Goal: Book appointment/travel/reservation

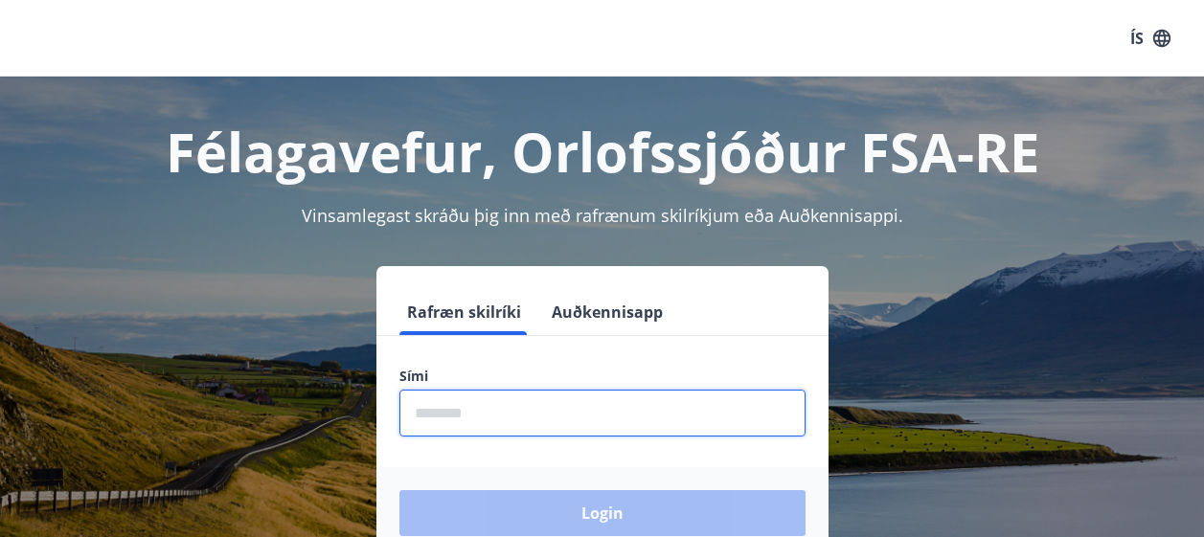
click at [491, 413] on input "phone" at bounding box center [602, 413] width 406 height 47
click at [490, 414] on input "phone" at bounding box center [602, 413] width 406 height 47
type input "********"
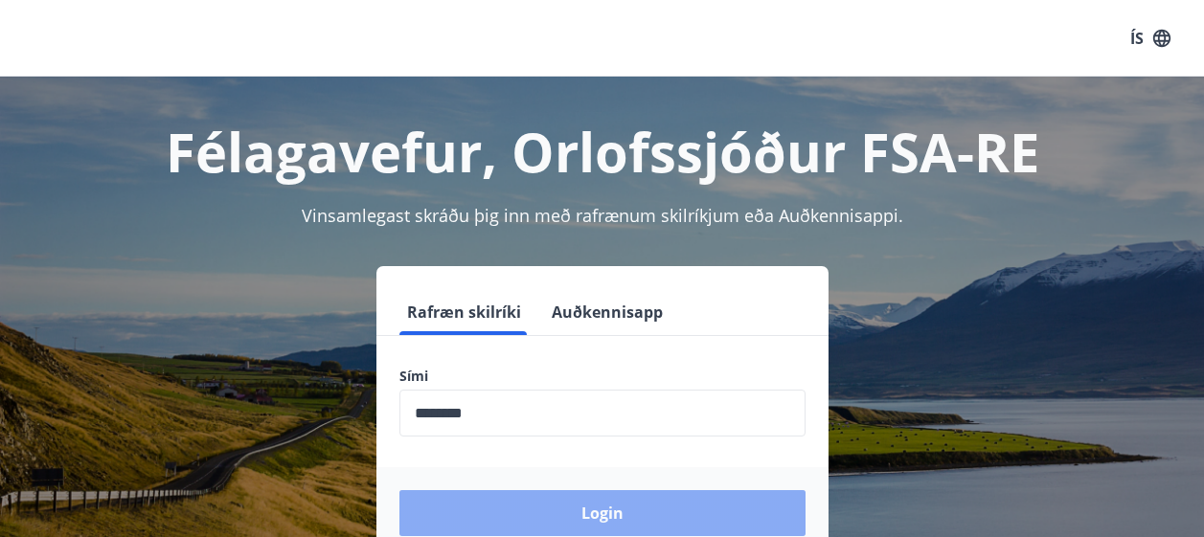
click at [612, 531] on button "Login" at bounding box center [602, 513] width 406 height 46
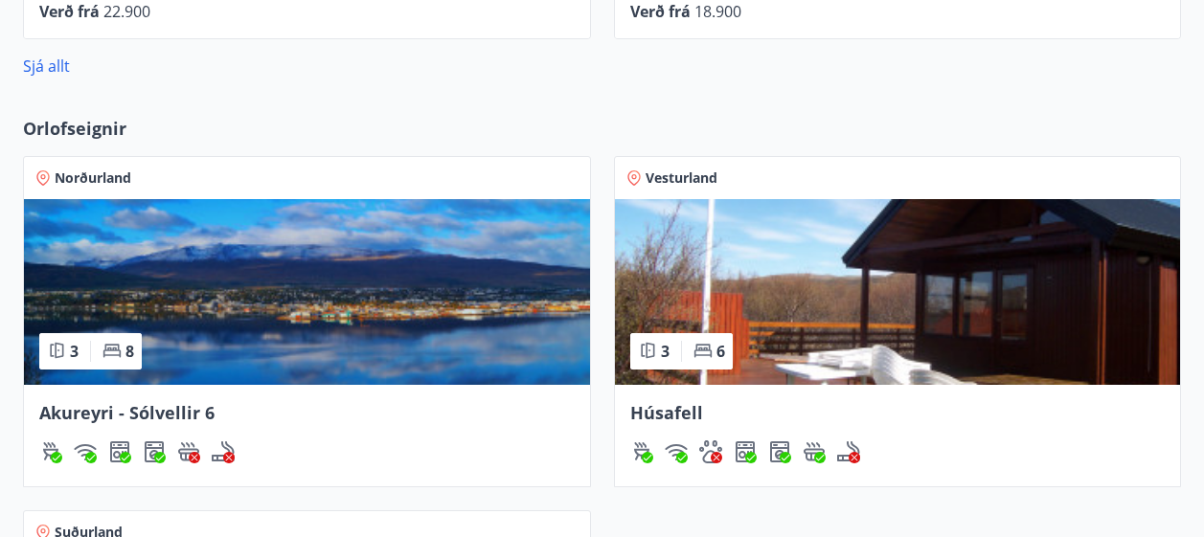
scroll to position [1245, 0]
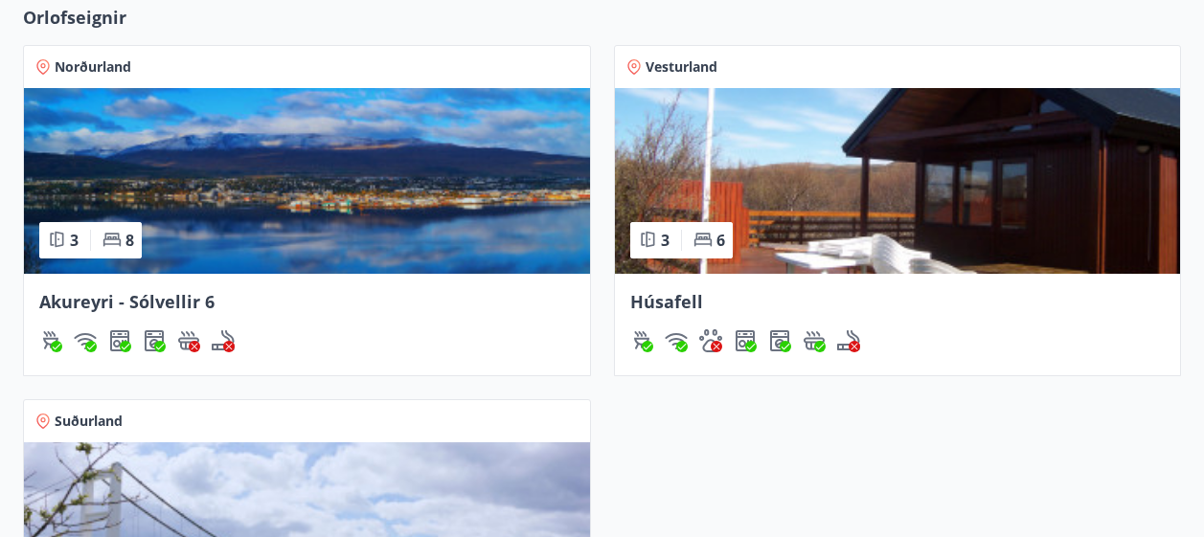
click at [247, 222] on img at bounding box center [307, 181] width 566 height 186
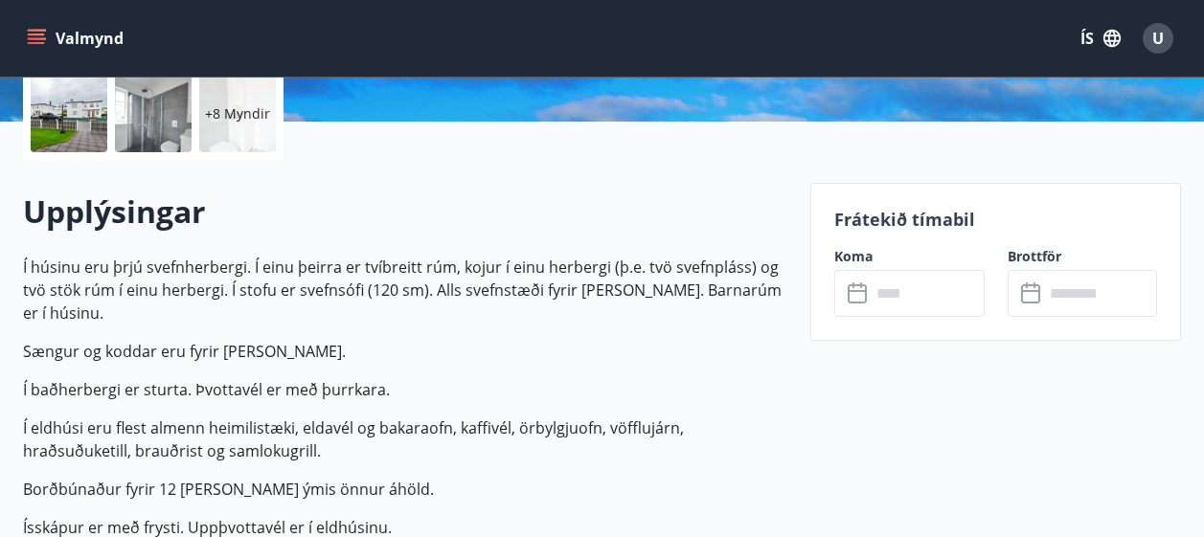
scroll to position [479, 0]
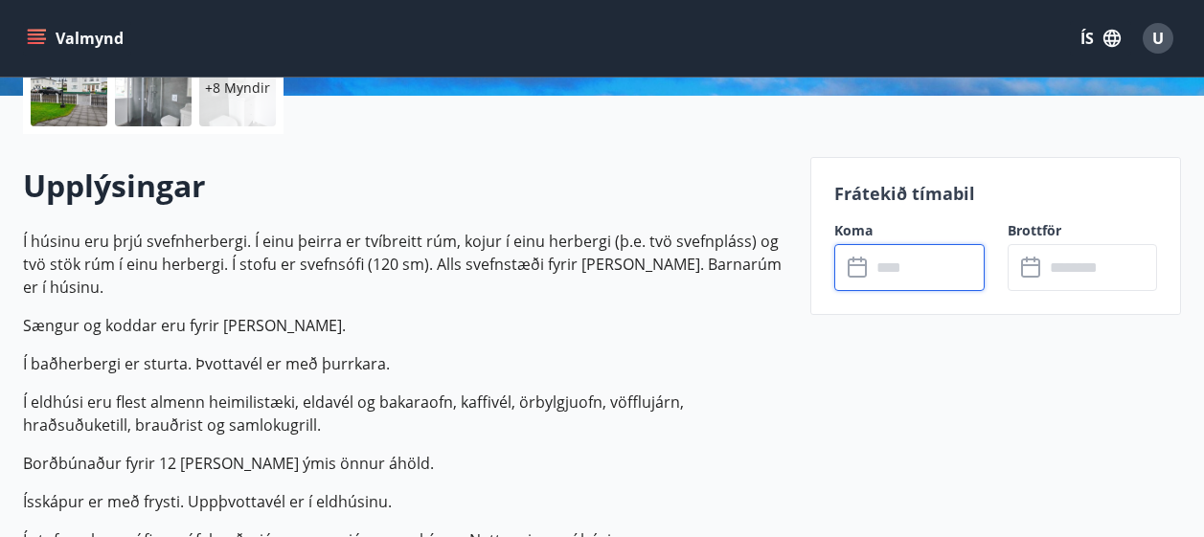
click at [890, 271] on input "text" at bounding box center [928, 267] width 114 height 47
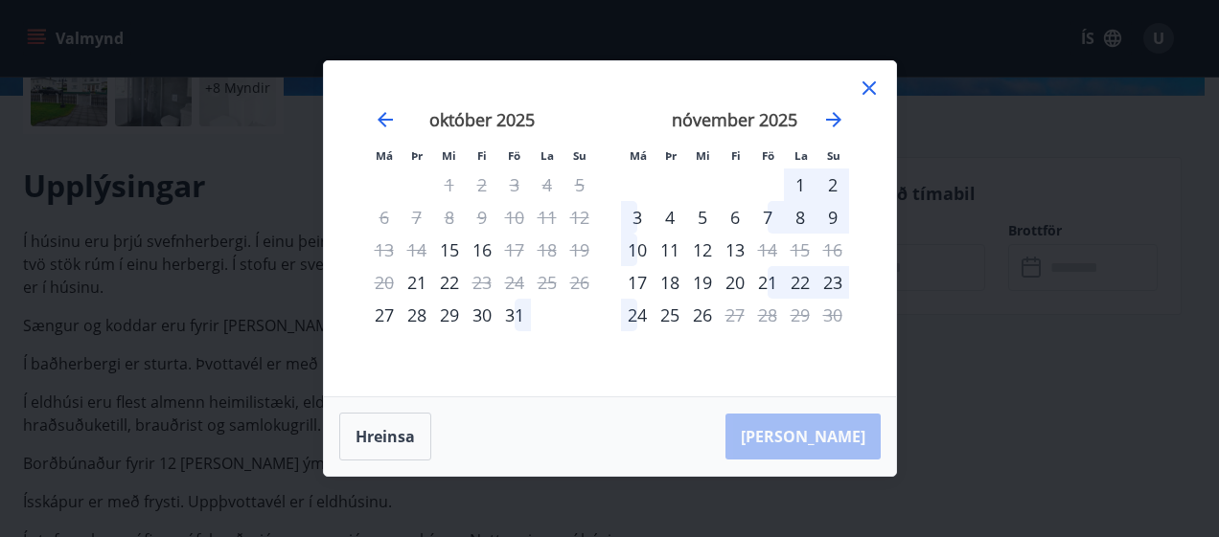
click at [870, 90] on icon at bounding box center [868, 87] width 13 height 13
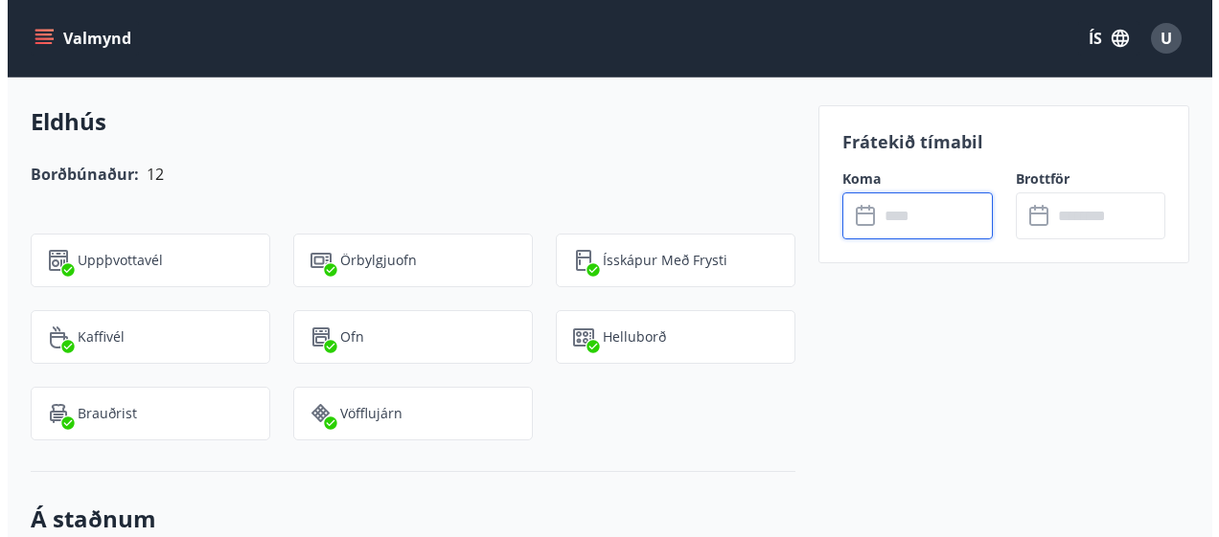
scroll to position [2012, 0]
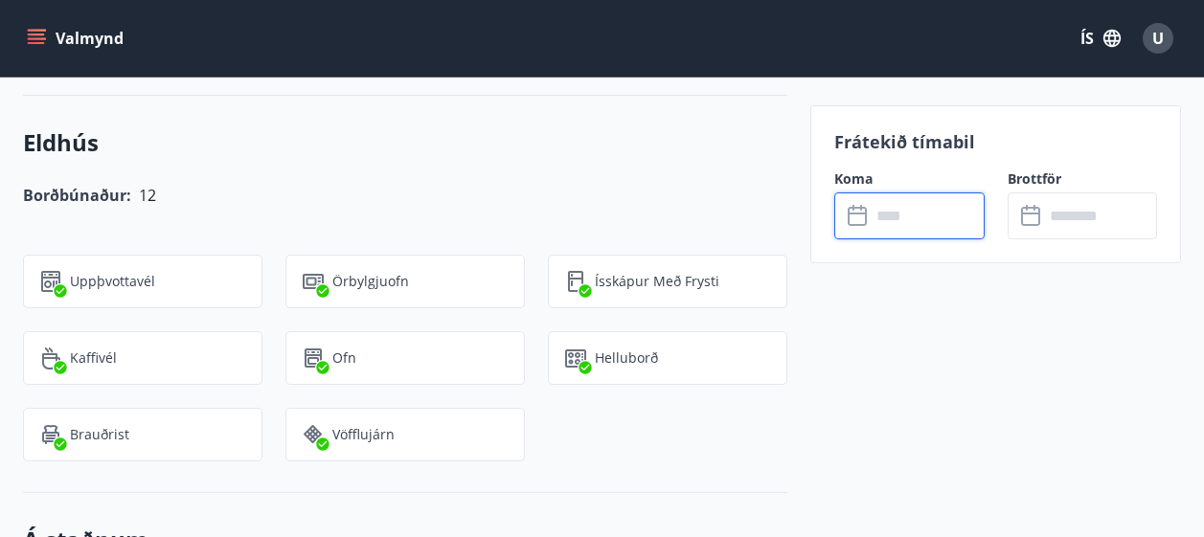
click at [906, 221] on input "text" at bounding box center [928, 216] width 114 height 47
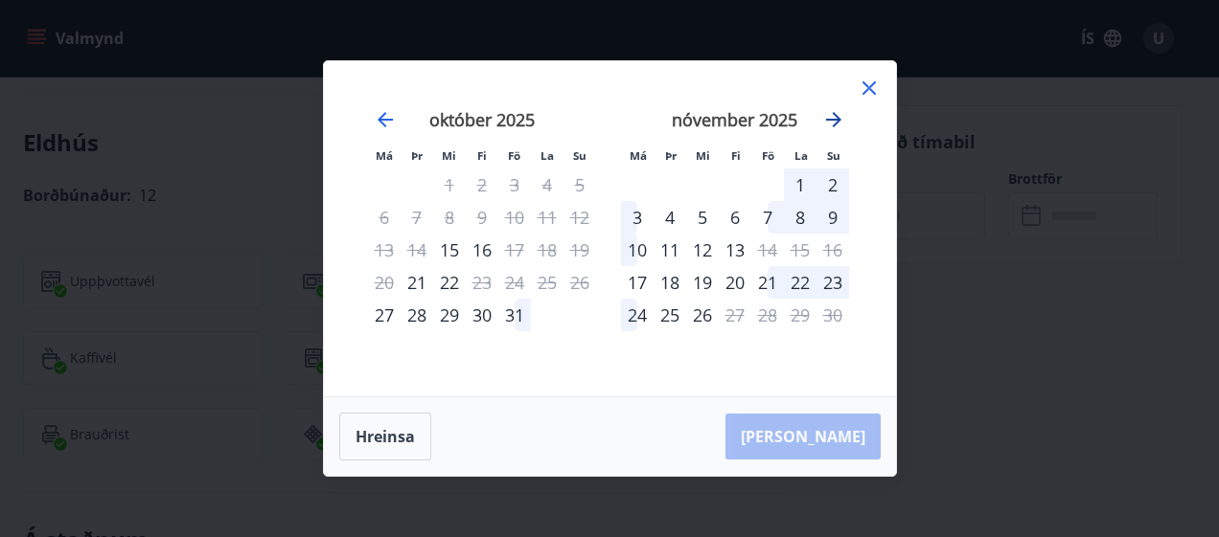
click at [834, 116] on icon "Move forward to switch to the next month." at bounding box center [833, 119] width 15 height 15
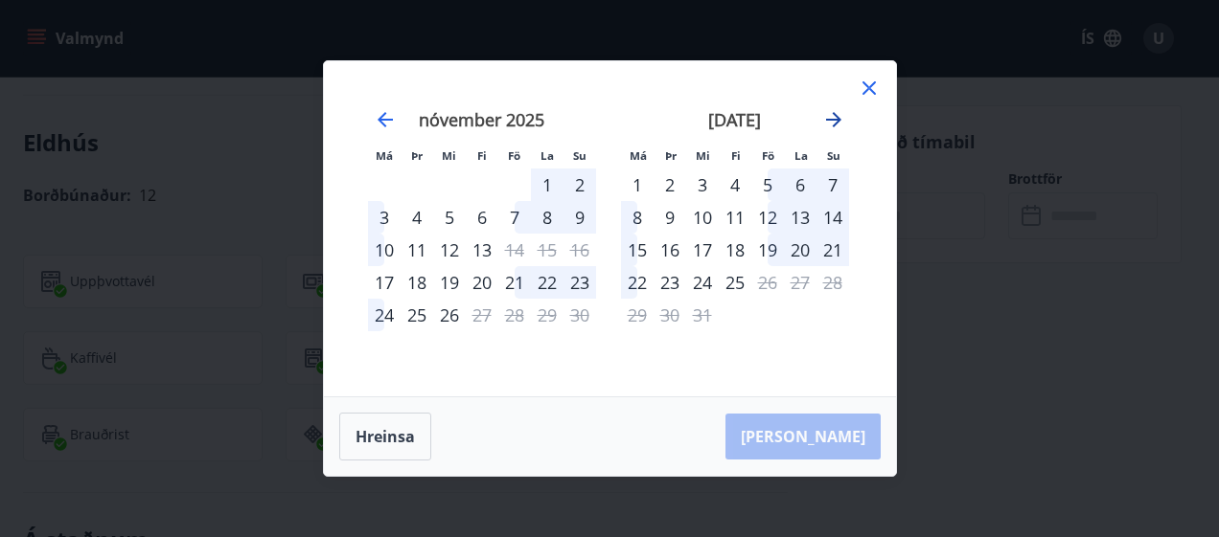
click at [834, 116] on icon "Move forward to switch to the next month." at bounding box center [833, 119] width 15 height 15
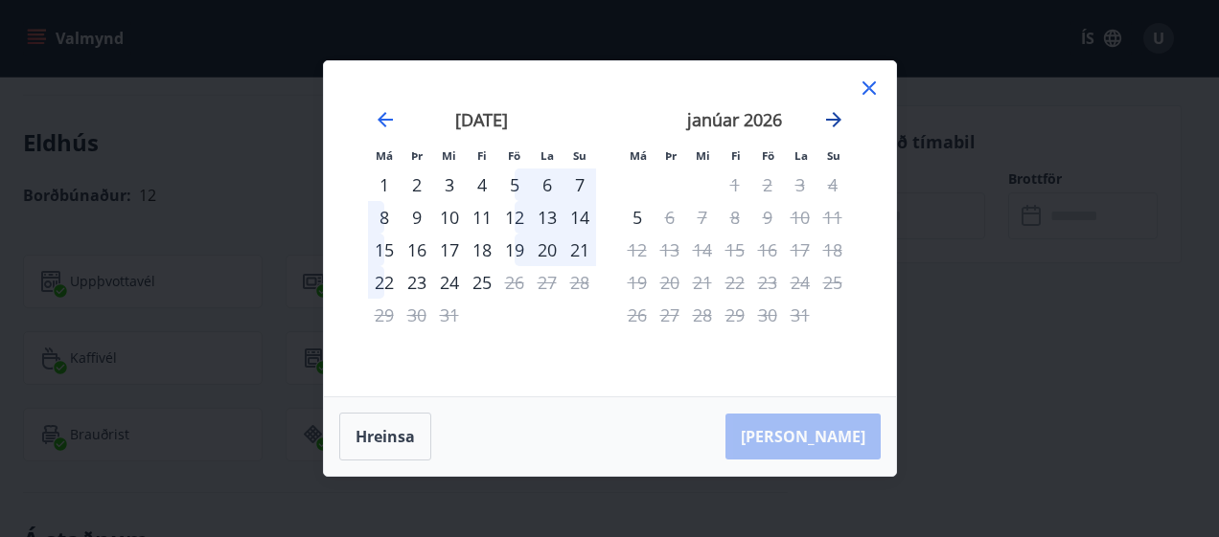
click at [834, 116] on icon "Move forward to switch to the next month." at bounding box center [833, 119] width 15 height 15
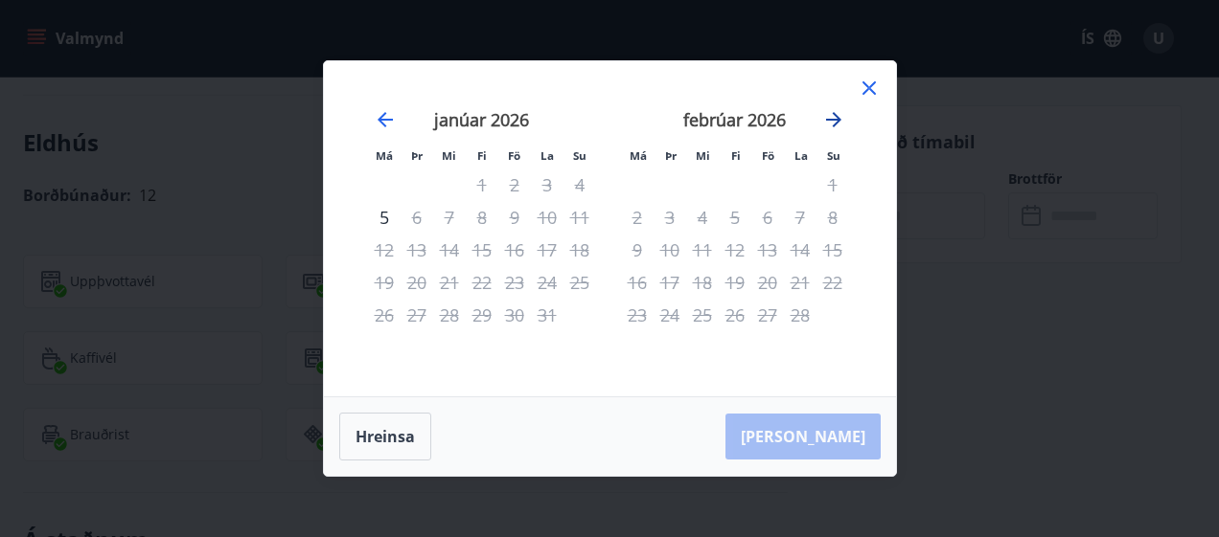
click at [834, 116] on icon "Move forward to switch to the next month." at bounding box center [833, 119] width 15 height 15
